Goal: Task Accomplishment & Management: Complete application form

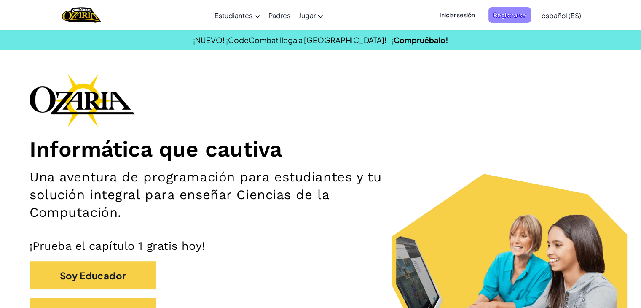
click at [310, 17] on font "Registrarse" at bounding box center [510, 15] width 32 height 8
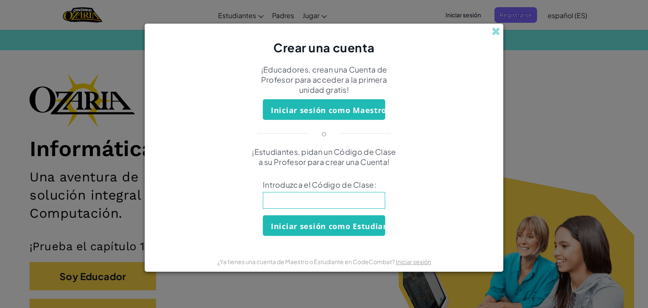
click at [274, 200] on input at bounding box center [324, 200] width 122 height 17
click at [304, 239] on form "¡Educadores, crean una Cuenta de Profesor para acceder a la primera unidad grat…" at bounding box center [324, 153] width 358 height 195
click at [298, 224] on font "Iniciar sesión como Estudiante" at bounding box center [334, 226] width 126 height 10
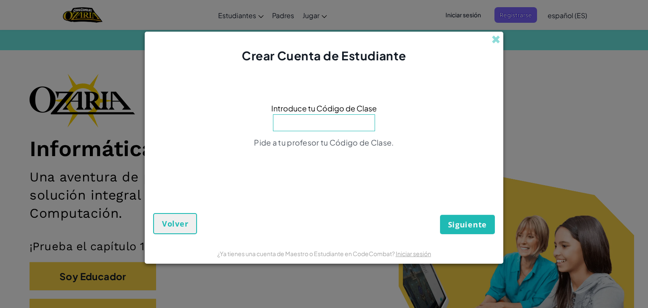
click at [310, 34] on div "Crear Cuenta de Estudiante" at bounding box center [324, 48] width 358 height 32
click at [310, 44] on span at bounding box center [495, 39] width 9 height 9
